Goal: Transaction & Acquisition: Purchase product/service

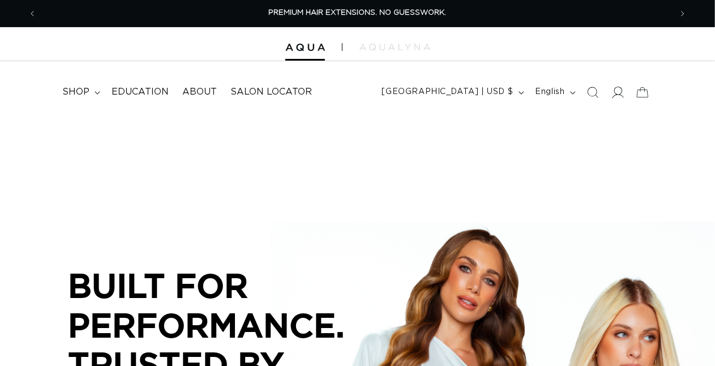
scroll to position [0, 634]
click at [616, 89] on icon at bounding box center [617, 92] width 12 height 12
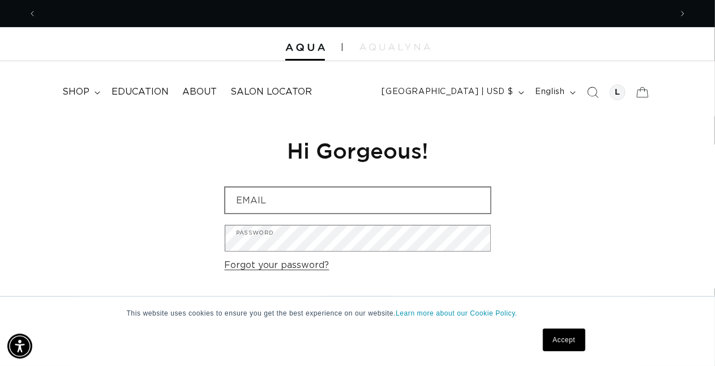
scroll to position [0, 634]
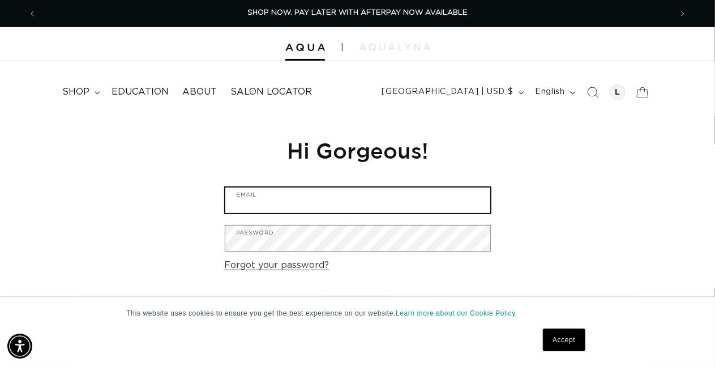
click at [294, 200] on input "Email" at bounding box center [357, 199] width 265 height 25
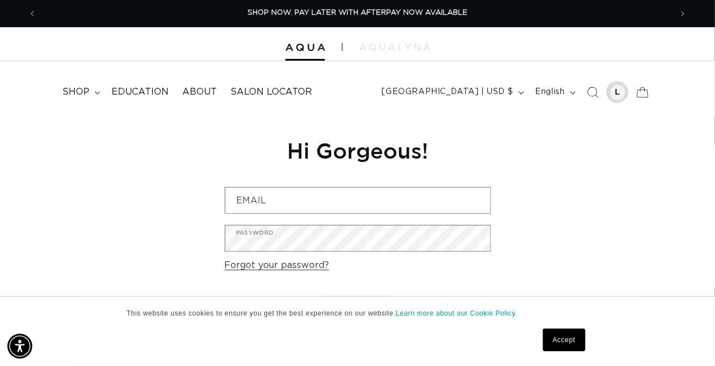
click at [613, 88] on div at bounding box center [617, 92] width 16 height 16
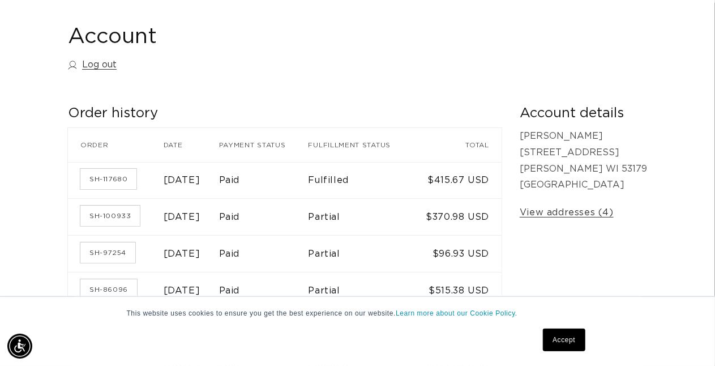
scroll to position [0, 1269]
click at [110, 178] on link "SH-117680" at bounding box center [108, 179] width 56 height 20
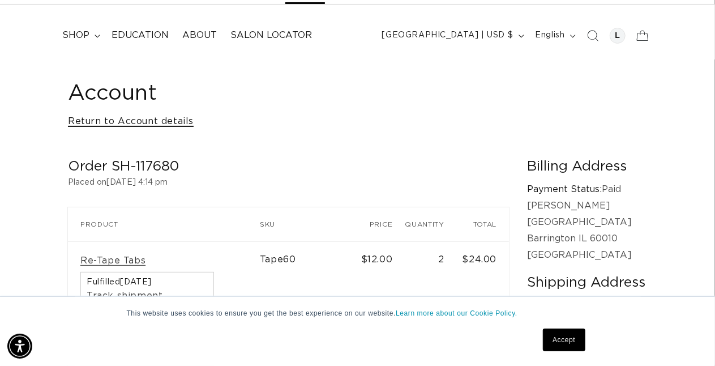
scroll to position [0, 1269]
click at [181, 124] on link "Return to Account details" at bounding box center [131, 121] width 126 height 16
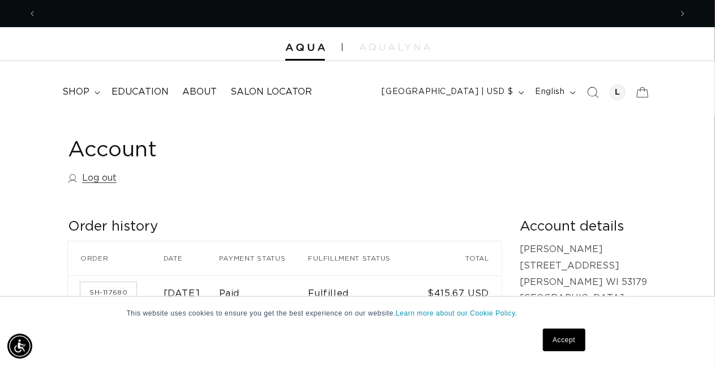
scroll to position [0, 634]
click at [97, 91] on icon at bounding box center [98, 92] width 6 height 3
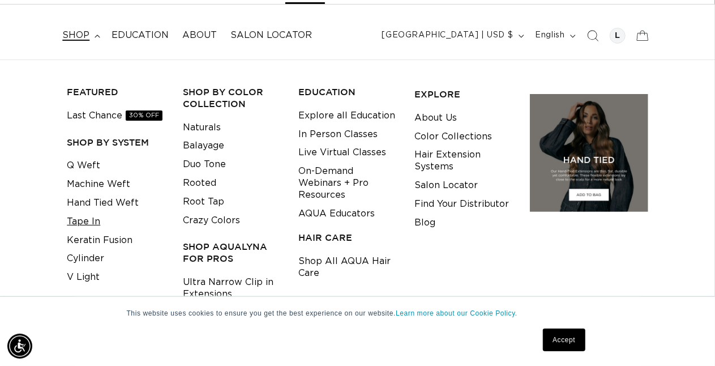
click at [95, 213] on link "Tape In" at bounding box center [83, 221] width 33 height 19
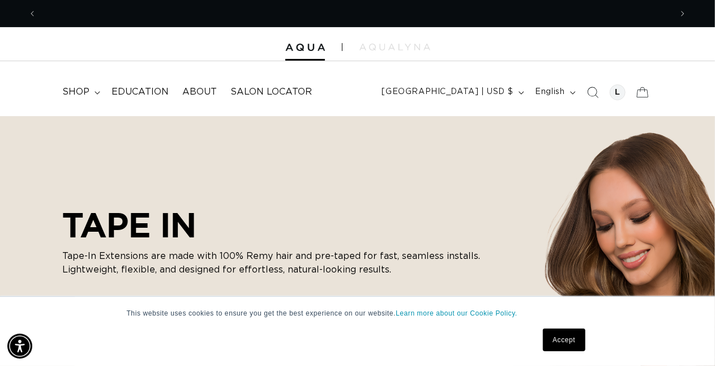
scroll to position [0, 634]
click at [99, 88] on summary "shop" at bounding box center [79, 91] width 49 height 25
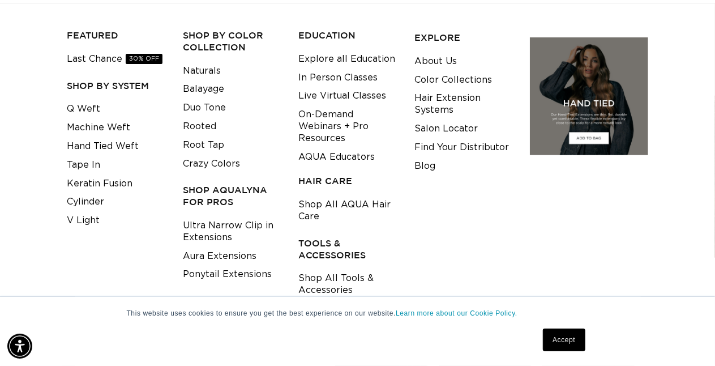
scroll to position [0, 1269]
click at [333, 279] on link "Shop All Tools & Accessories" at bounding box center [347, 284] width 98 height 31
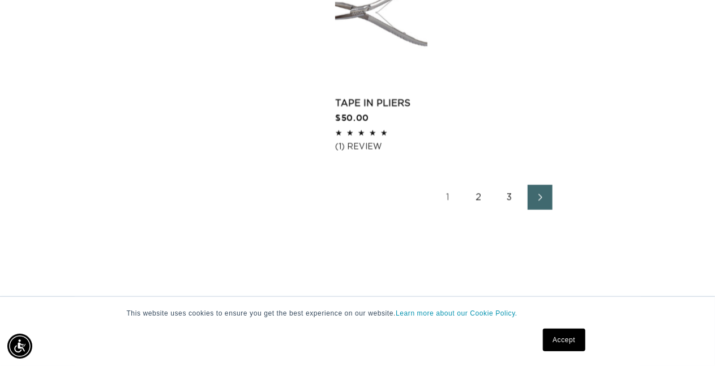
scroll to position [1698, 0]
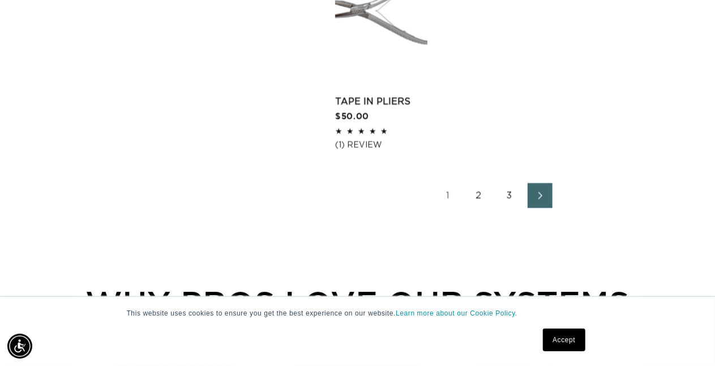
click at [542, 184] on link "Next page" at bounding box center [539, 195] width 25 height 25
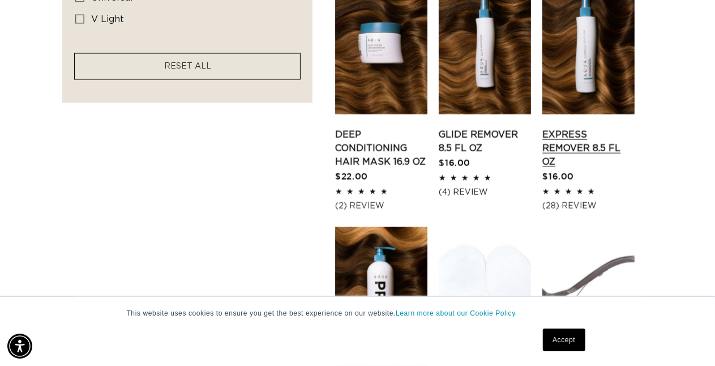
scroll to position [962, 0]
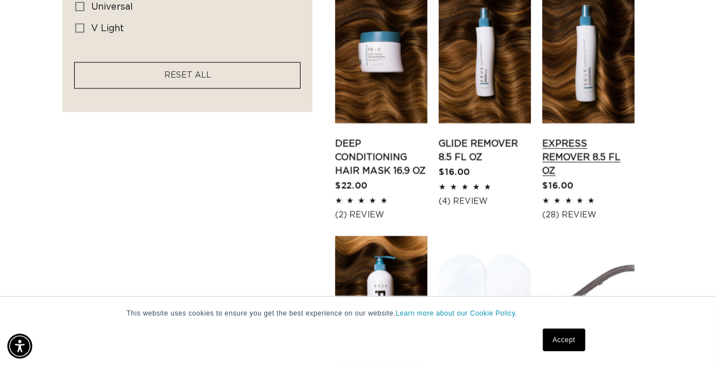
click at [574, 168] on link "Express Remover 8.5 fl oz" at bounding box center [588, 157] width 92 height 41
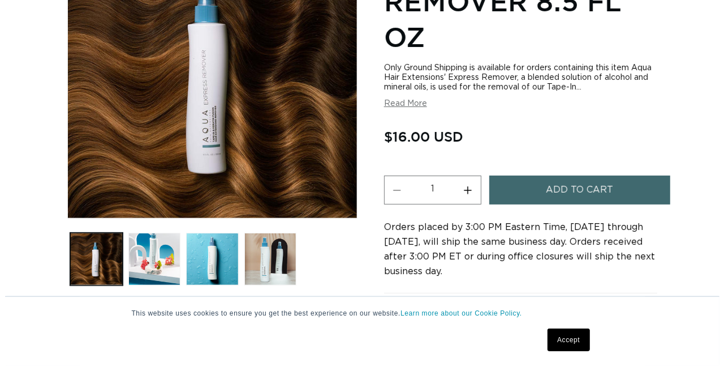
scroll to position [226, 0]
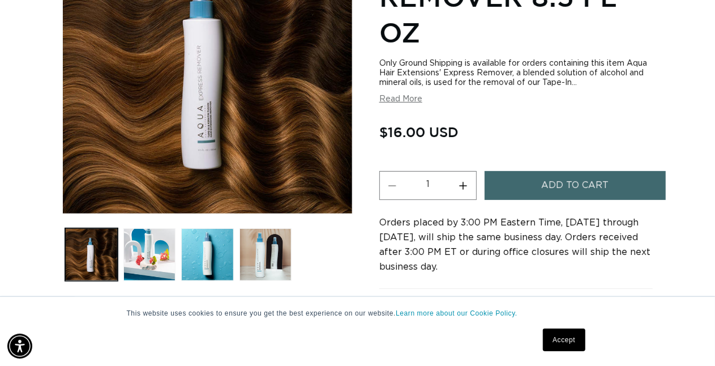
click at [588, 185] on span "Add to cart" at bounding box center [574, 185] width 67 height 29
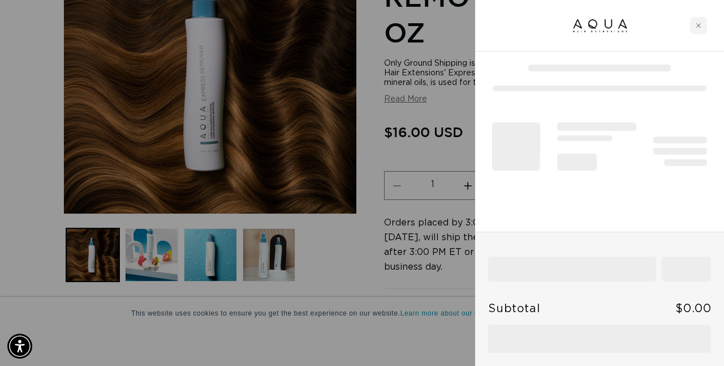
scroll to position [0, 644]
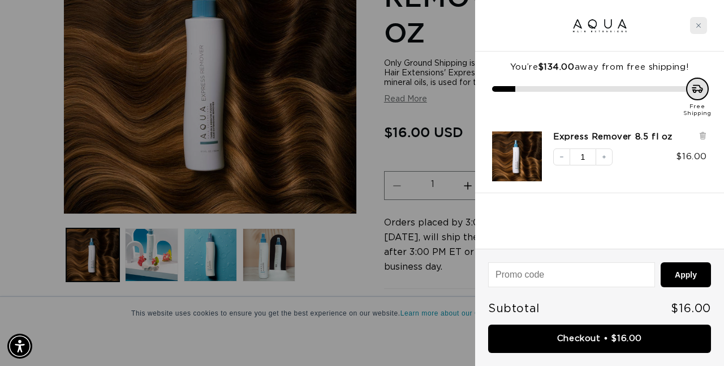
click at [698, 25] on icon "Close cart" at bounding box center [699, 25] width 5 height 5
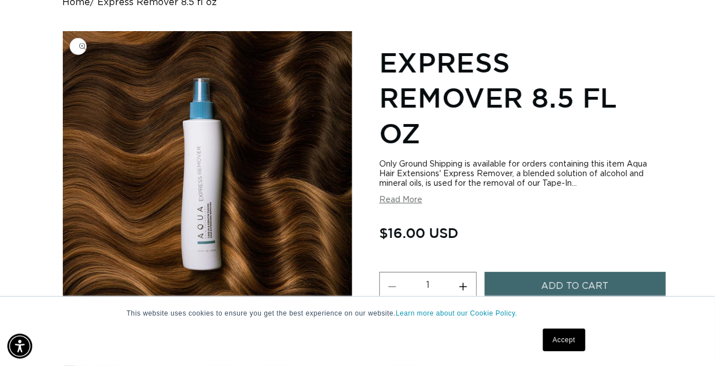
scroll to position [0, 0]
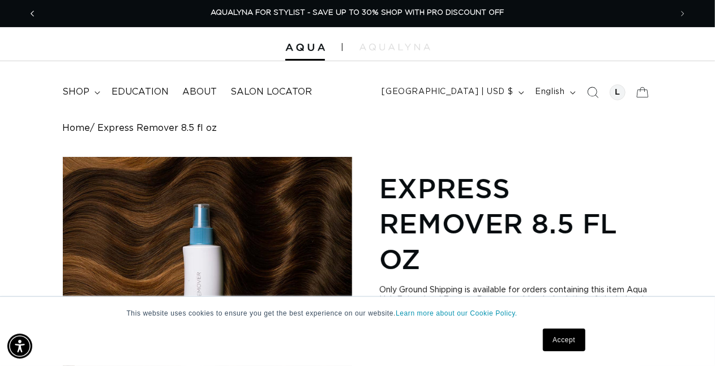
click at [35, 10] on span "Previous announcement" at bounding box center [32, 13] width 11 height 11
click at [32, 12] on icon "Previous announcement" at bounding box center [33, 13] width 4 height 12
click at [33, 11] on icon "Previous announcement" at bounding box center [33, 13] width 4 height 12
click at [93, 92] on summary "shop" at bounding box center [79, 91] width 49 height 25
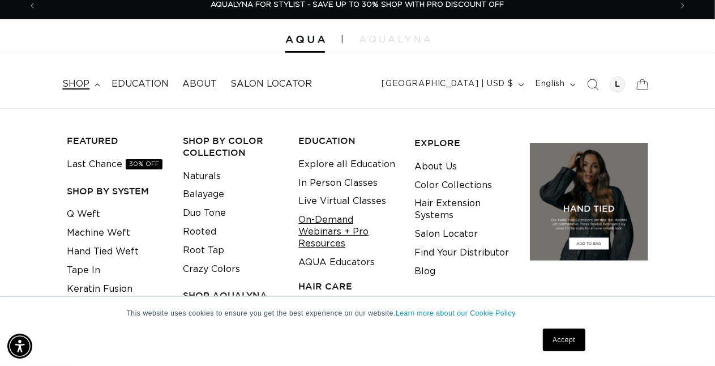
scroll to position [113, 0]
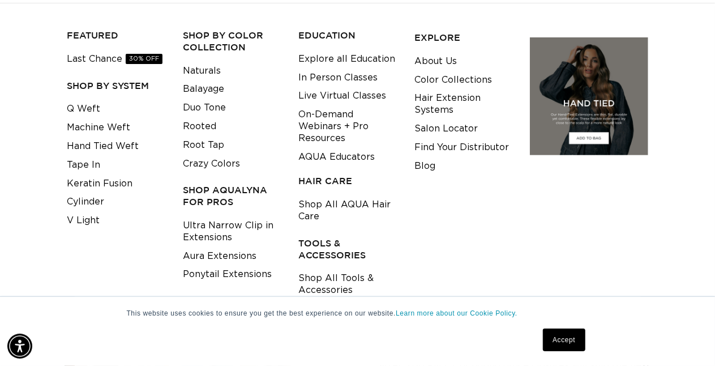
click at [330, 243] on h3 "TOOLS & ACCESSORIES" at bounding box center [347, 249] width 98 height 24
click at [336, 246] on h3 "TOOLS & ACCESSORIES" at bounding box center [347, 249] width 98 height 24
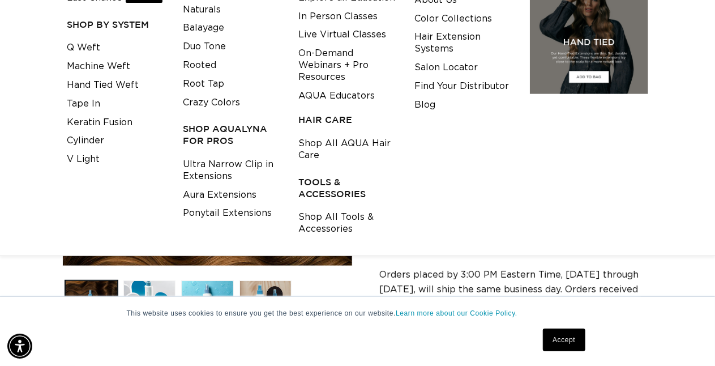
scroll to position [226, 0]
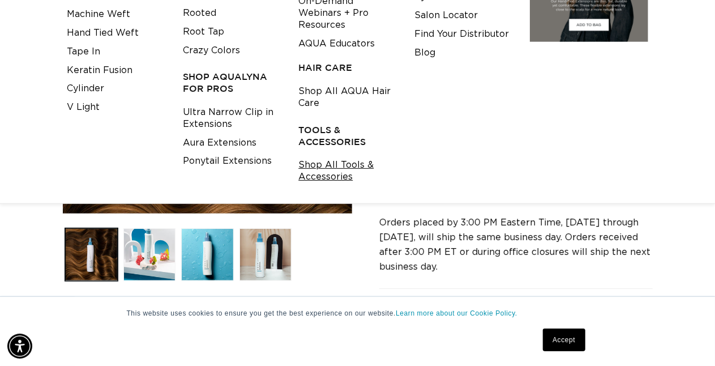
click at [329, 158] on link "Shop All Tools & Accessories" at bounding box center [347, 171] width 98 height 31
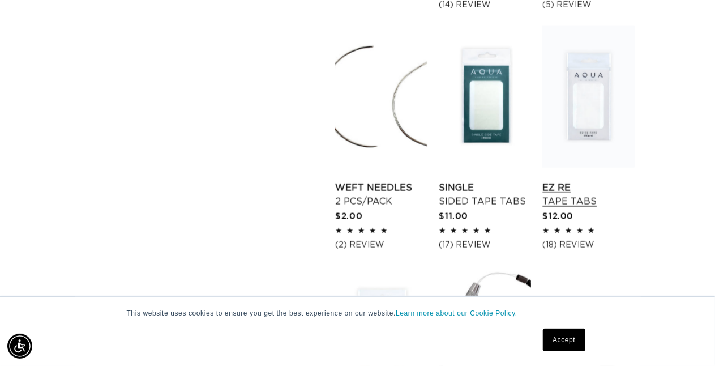
click at [600, 181] on link "EZ Re Tape Tabs" at bounding box center [588, 194] width 92 height 27
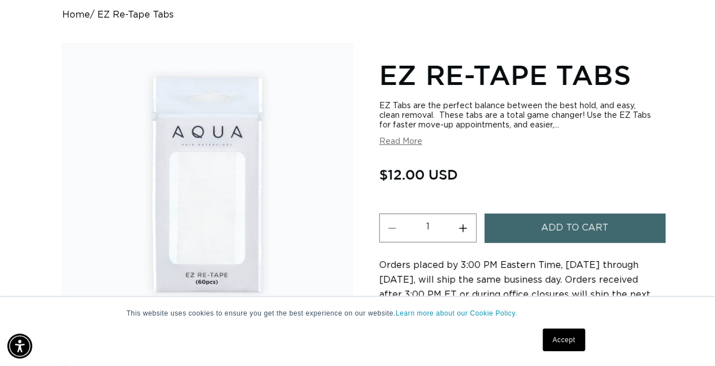
scroll to position [170, 0]
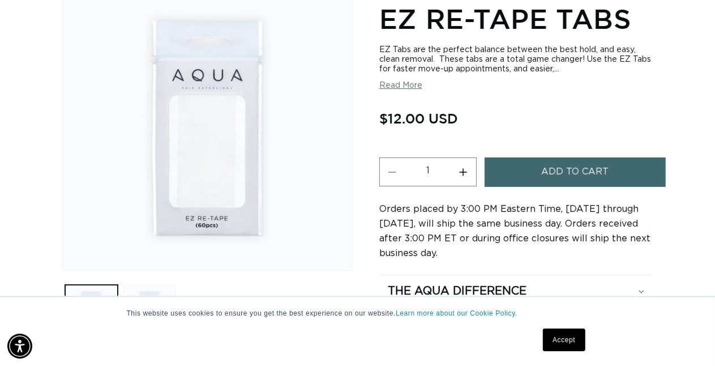
click at [466, 170] on button "Increase quantity for EZ Re-Tape Tabs" at bounding box center [462, 172] width 25 height 29
type input "4"
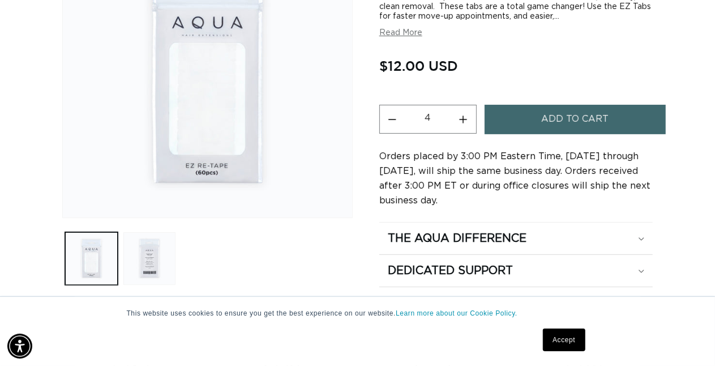
scroll to position [283, 0]
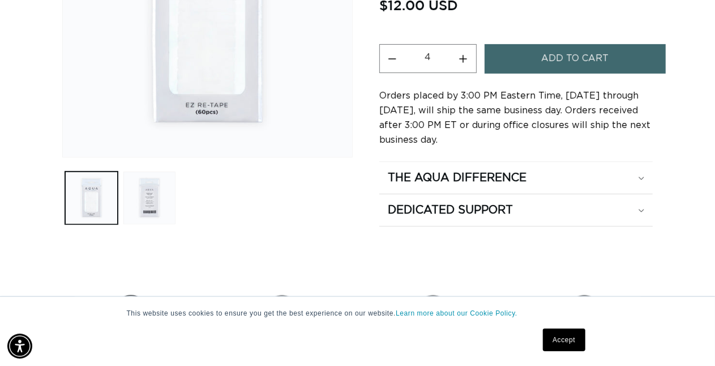
click at [574, 54] on span "Add to cart" at bounding box center [574, 59] width 67 height 29
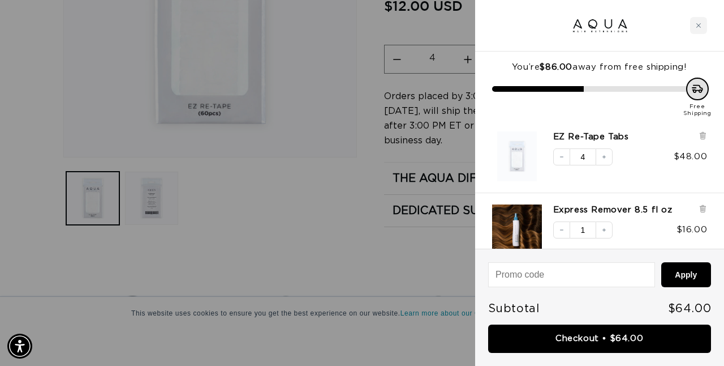
scroll to position [0, 1288]
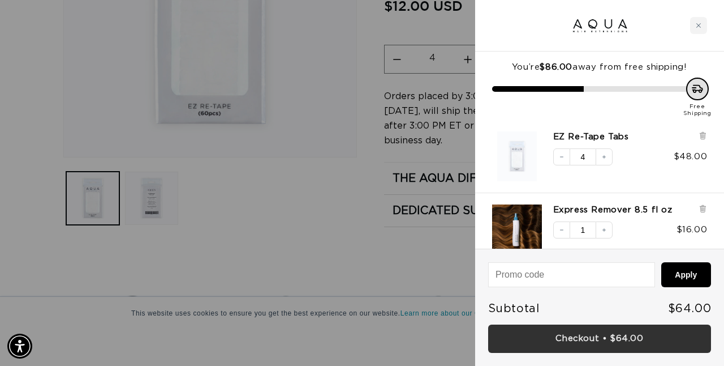
click at [572, 340] on link "Checkout • $64.00" at bounding box center [599, 338] width 223 height 29
